Goal: Information Seeking & Learning: Check status

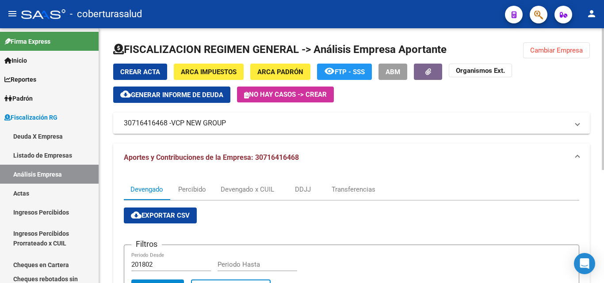
click at [549, 51] on span "Cambiar Empresa" at bounding box center [556, 50] width 53 height 8
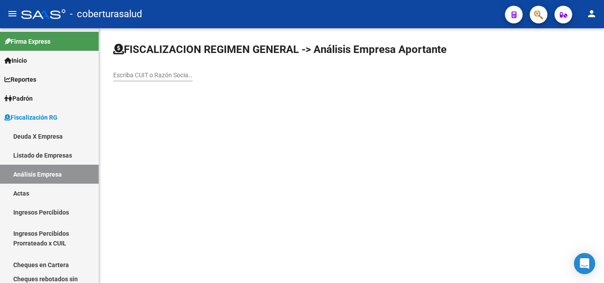
click at [177, 76] on input "Escriba CUIT o Razón Social para buscar" at bounding box center [153, 76] width 80 height 8
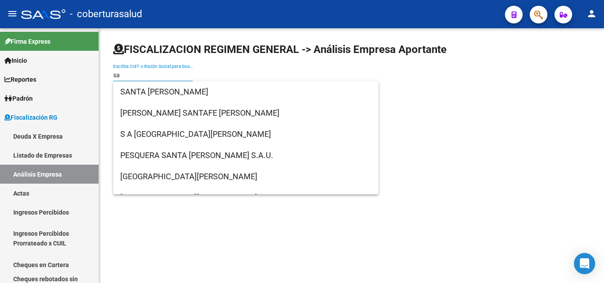
type input "s"
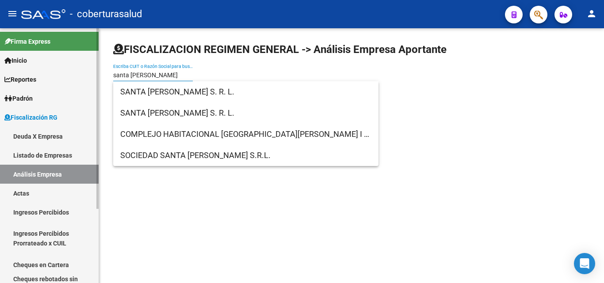
drag, startPoint x: 169, startPoint y: 76, endPoint x: 0, endPoint y: 70, distance: 169.3
click at [0, 70] on mat-sidenav-container "Firma Express Inicio Instructivos Contacto OS Reportes Ingresos Percibidos Anál…" at bounding box center [302, 155] width 604 height 255
paste input "30707250433"
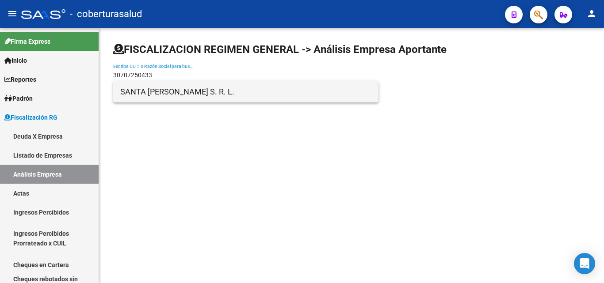
type input "30707250433"
click at [127, 91] on span "SANTA [PERSON_NAME] S. R. L." at bounding box center [245, 91] width 251 height 21
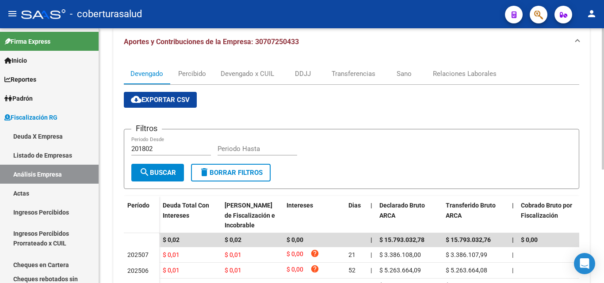
scroll to position [88, 0]
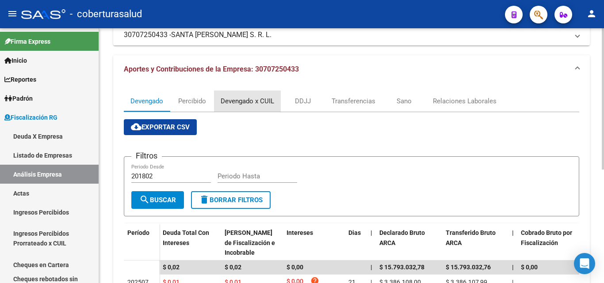
click at [240, 106] on div "Devengado x CUIL" at bounding box center [246, 101] width 53 height 10
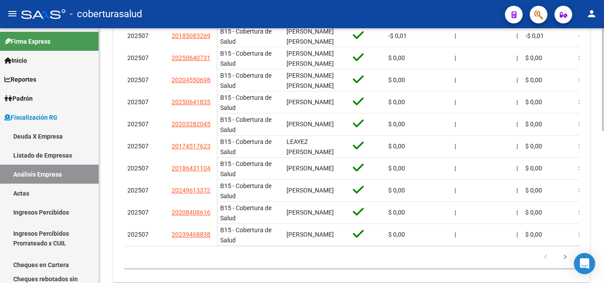
scroll to position [353, 0]
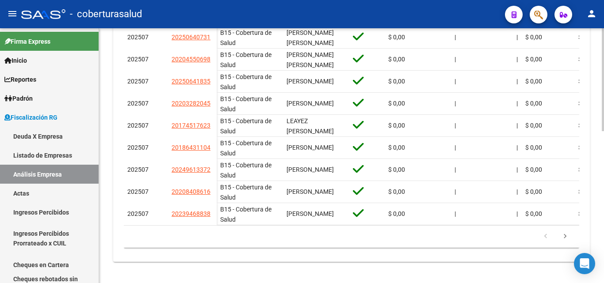
click at [564, 235] on icon "go to next page" at bounding box center [564, 237] width 11 height 11
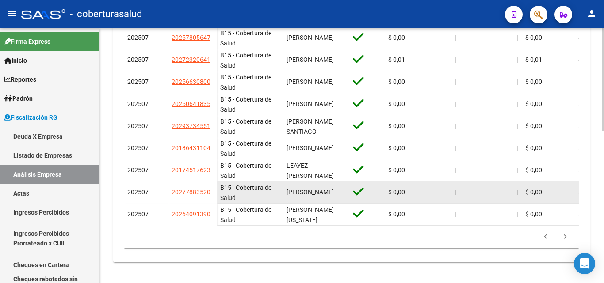
scroll to position [376, 0]
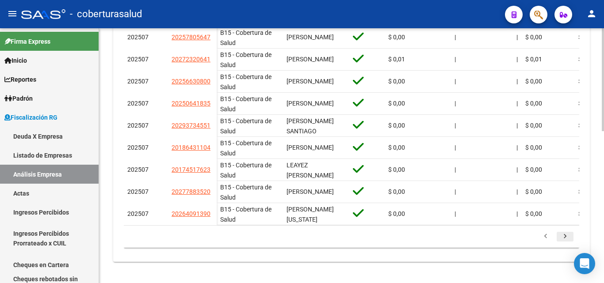
click at [561, 234] on icon "go to next page" at bounding box center [564, 237] width 11 height 11
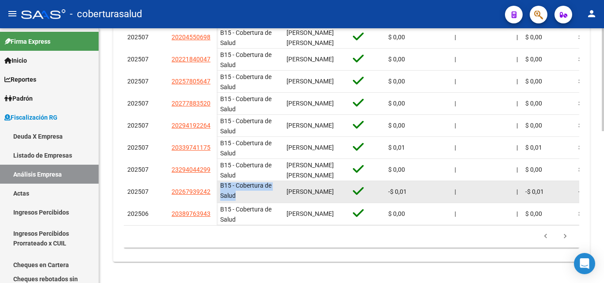
scroll to position [0, 0]
drag, startPoint x: 259, startPoint y: 190, endPoint x: 216, endPoint y: 178, distance: 44.7
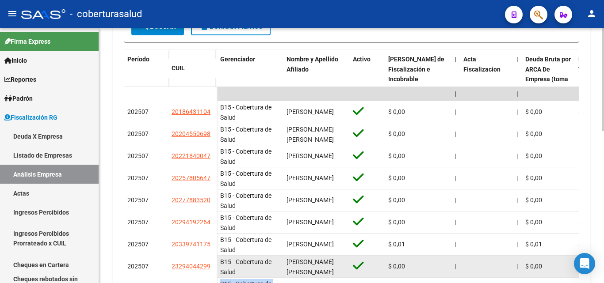
scroll to position [155, 0]
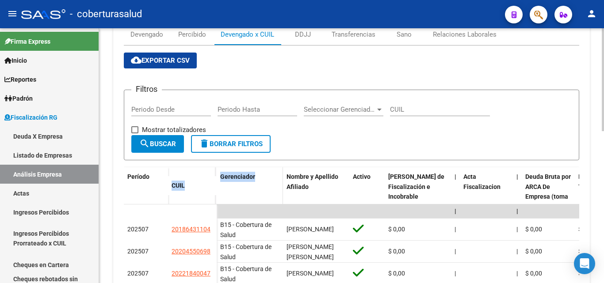
drag, startPoint x: 216, startPoint y: 175, endPoint x: 261, endPoint y: 177, distance: 44.7
click at [306, 140] on form "Filtros Periodo Desde Periodo Hasta Seleccionar Gerenciador Seleccionar Gerenci…" at bounding box center [351, 125] width 455 height 71
drag, startPoint x: 285, startPoint y: 173, endPoint x: 312, endPoint y: 187, distance: 31.0
click at [312, 187] on datatable-header-cell "Nombre y Apellido Afiliado" at bounding box center [316, 196] width 66 height 59
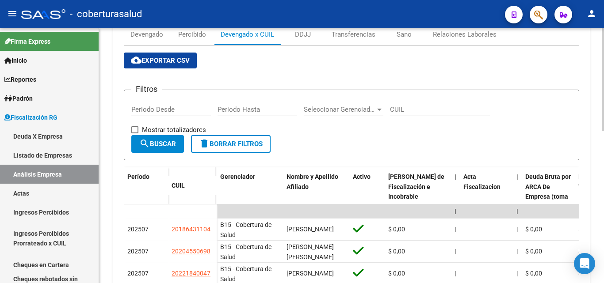
click at [332, 143] on form "Filtros Periodo Desde Periodo Hasta Seleccionar Gerenciador Seleccionar Gerenci…" at bounding box center [351, 125] width 455 height 71
